Goal: Information Seeking & Learning: Learn about a topic

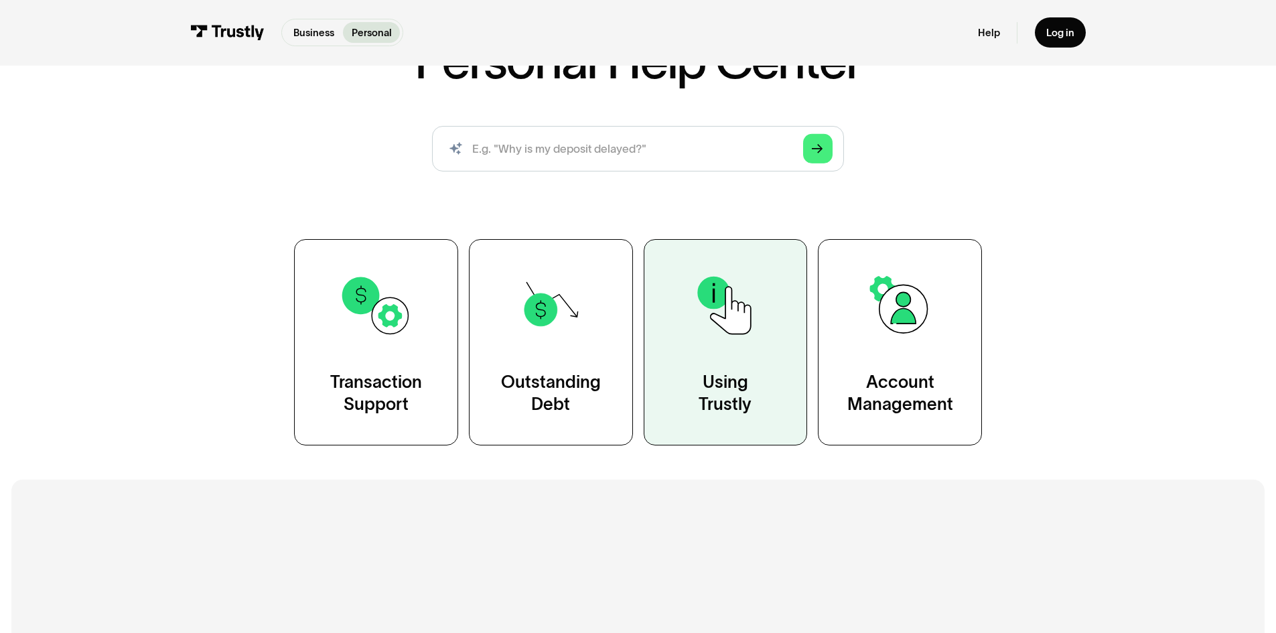
scroll to position [134, 0]
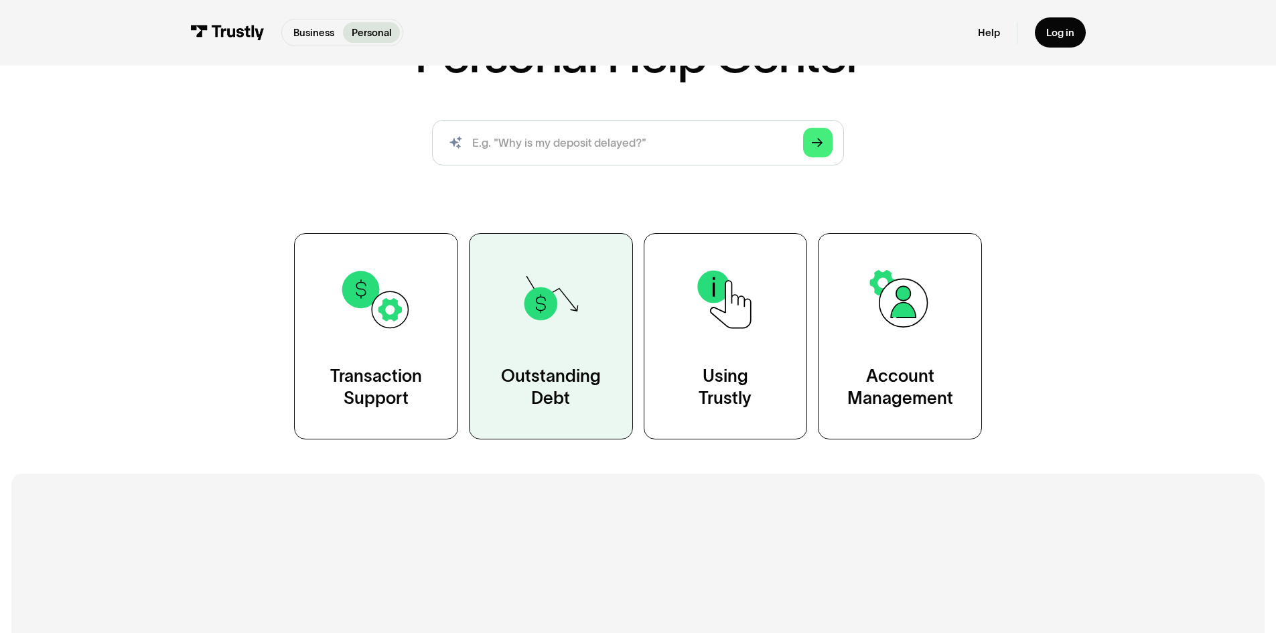
click at [565, 340] on link "Outstanding Debt" at bounding box center [551, 336] width 164 height 206
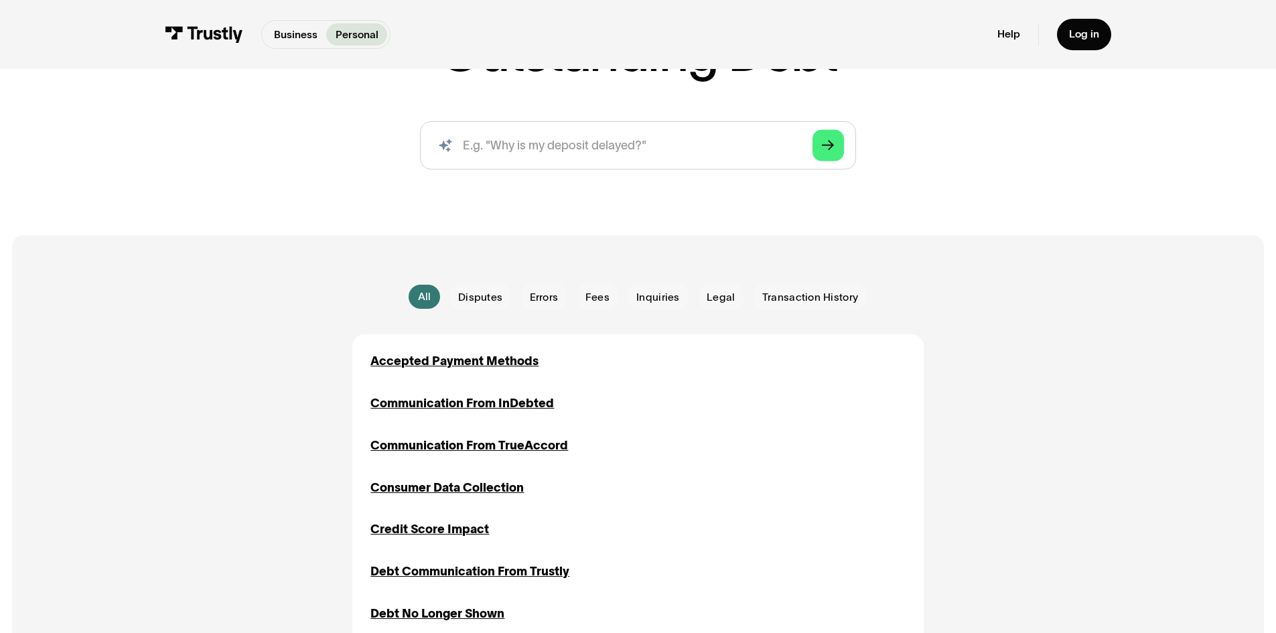
scroll to position [402, 0]
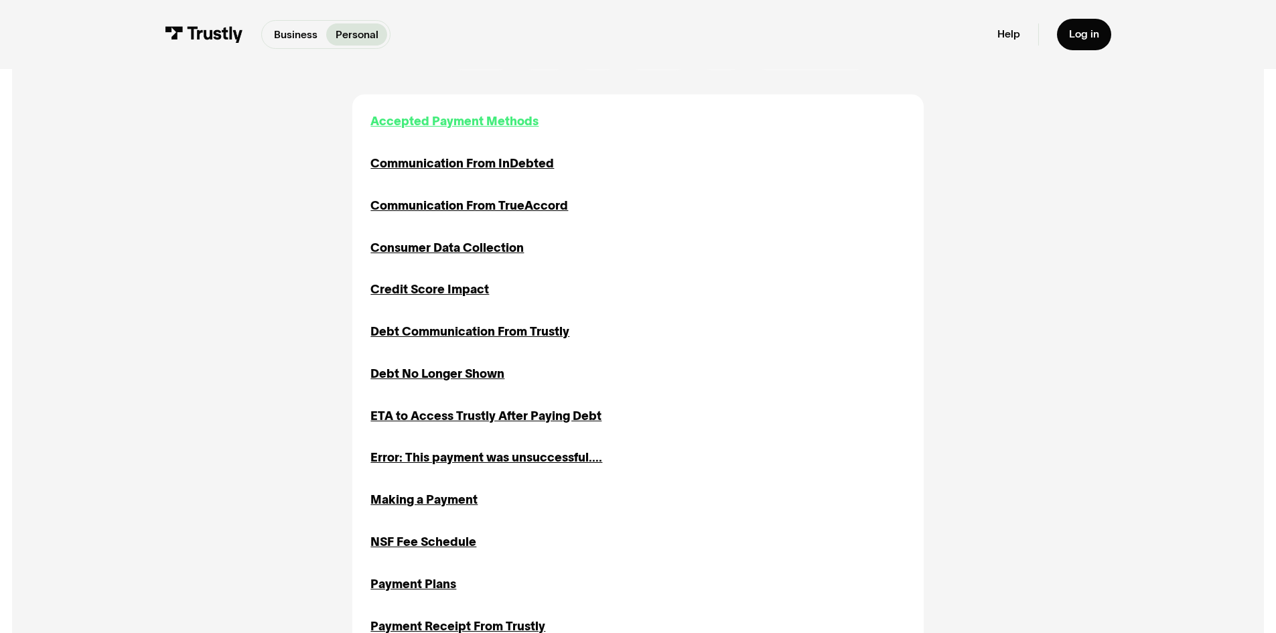
click at [493, 126] on div "Accepted Payment Methods" at bounding box center [454, 122] width 168 height 18
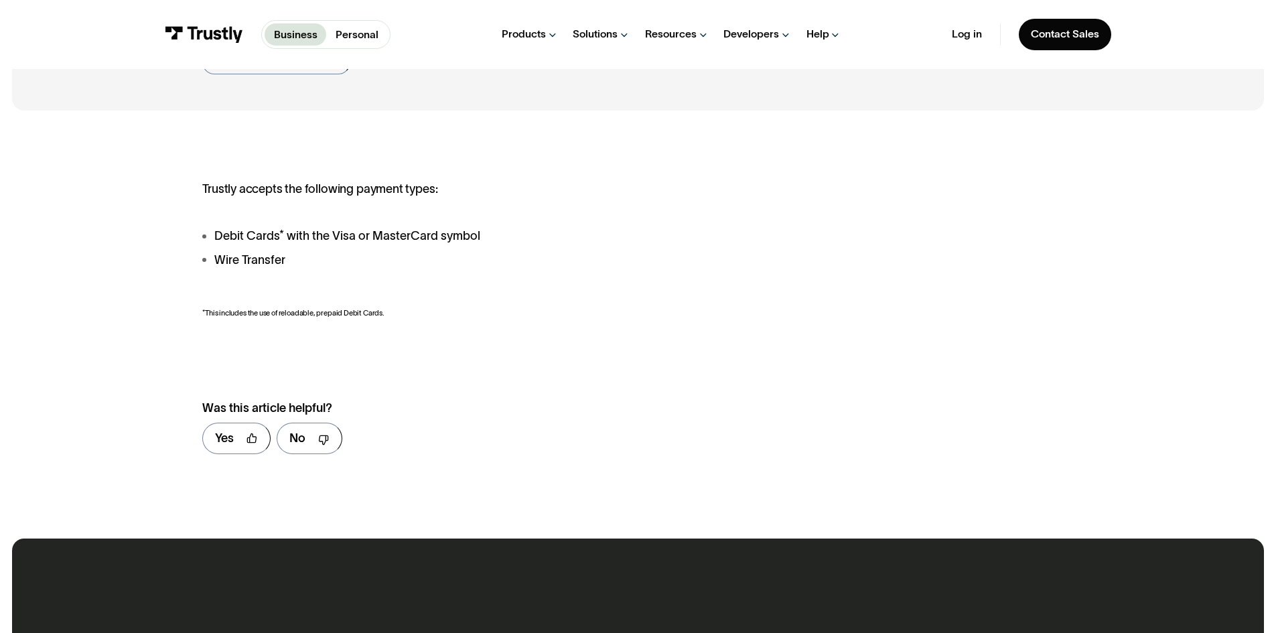
scroll to position [201, 0]
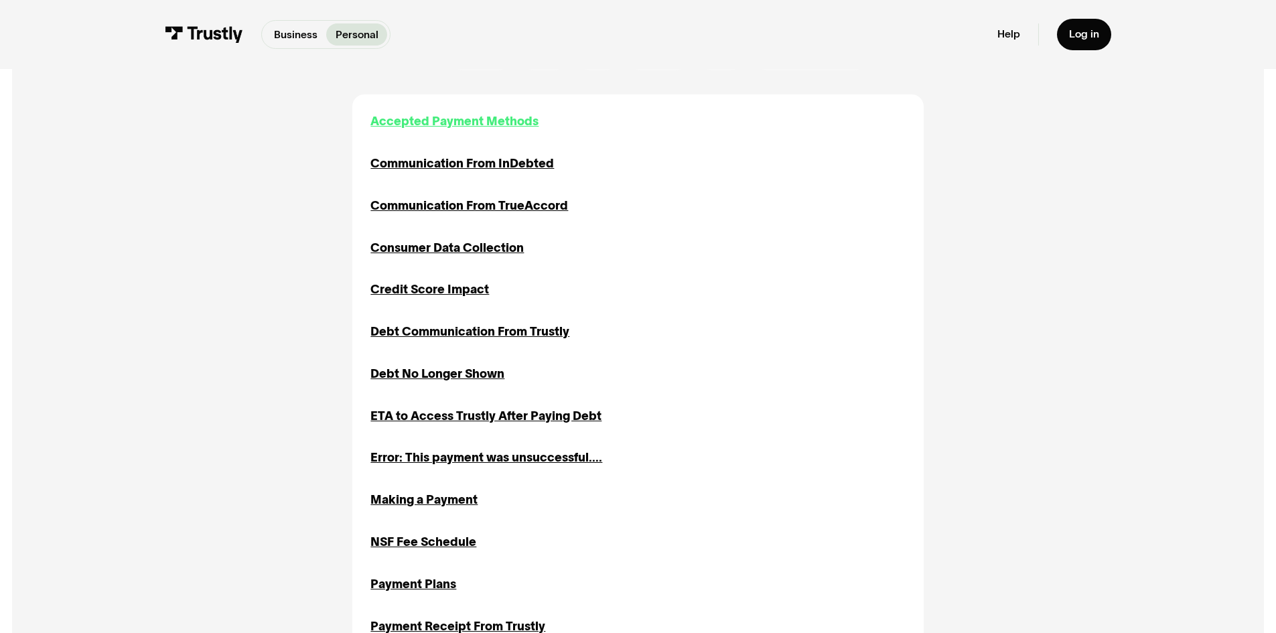
click at [486, 119] on div "Accepted Payment Methods" at bounding box center [454, 122] width 168 height 18
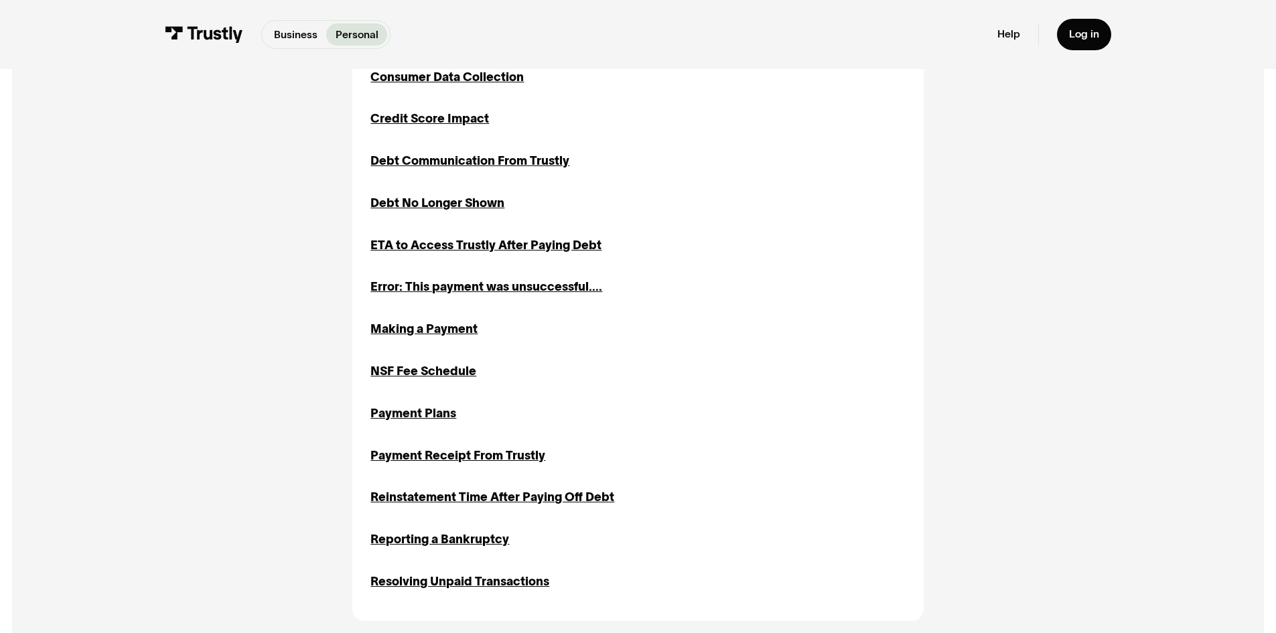
scroll to position [603, 0]
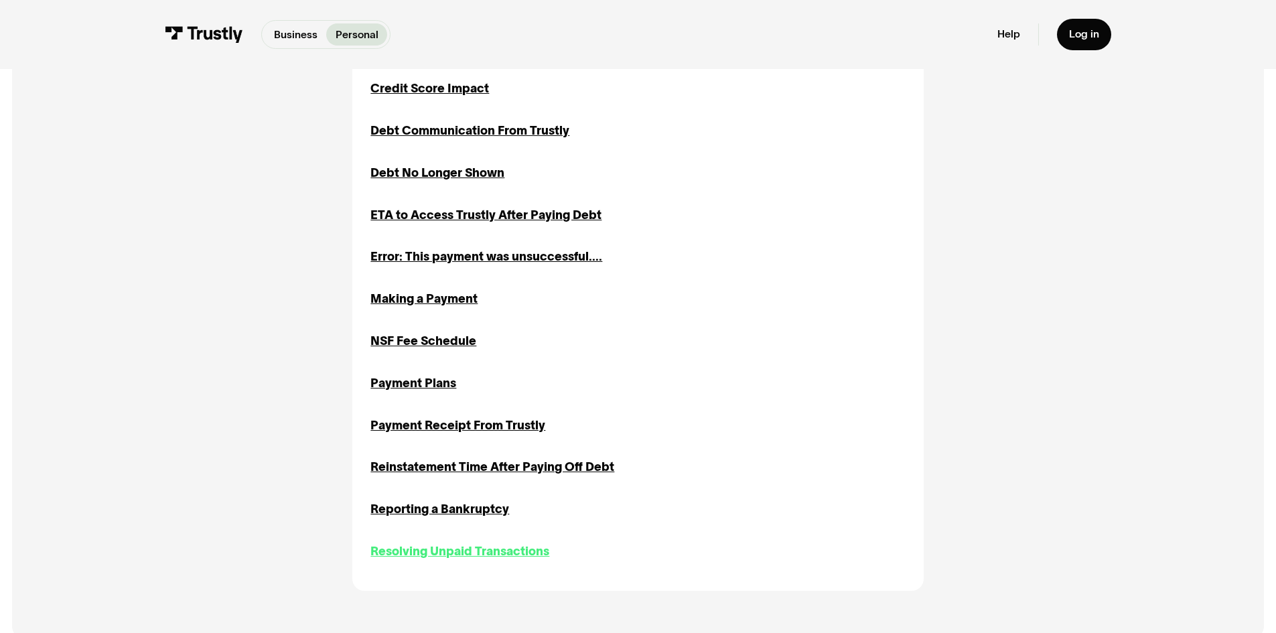
click at [487, 556] on div "Resolving Unpaid Transactions" at bounding box center [459, 552] width 179 height 18
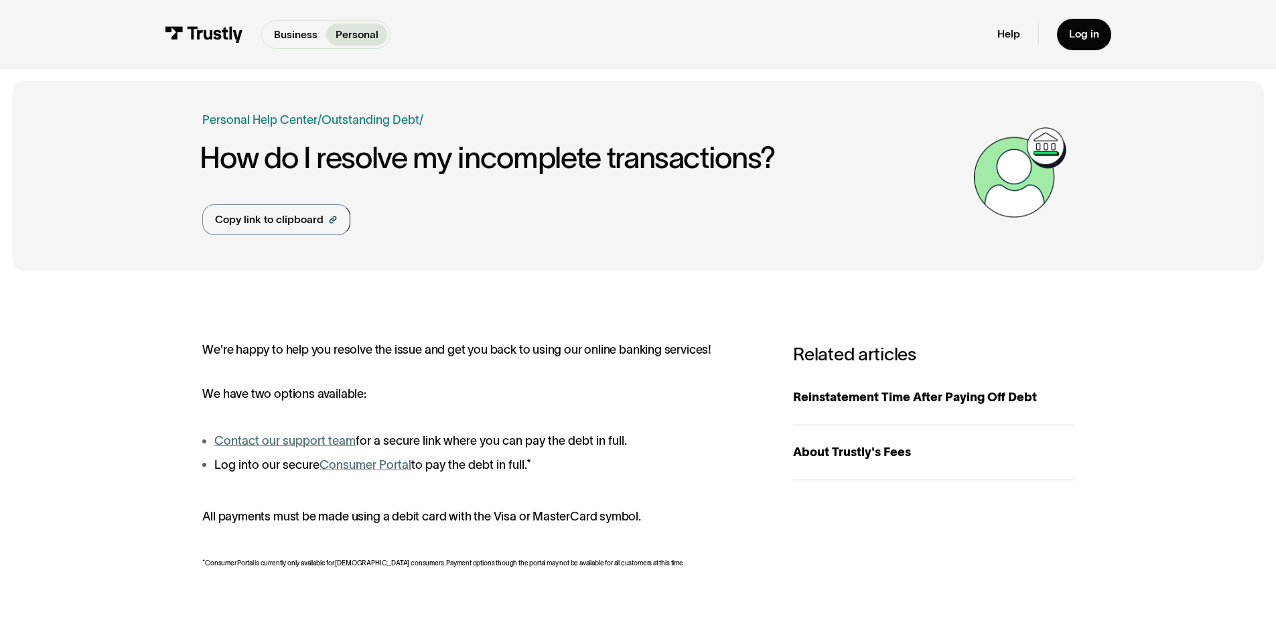
click at [356, 467] on link "Consumer Portal" at bounding box center [366, 464] width 92 height 13
